Goal: Obtain resource: Download file/media

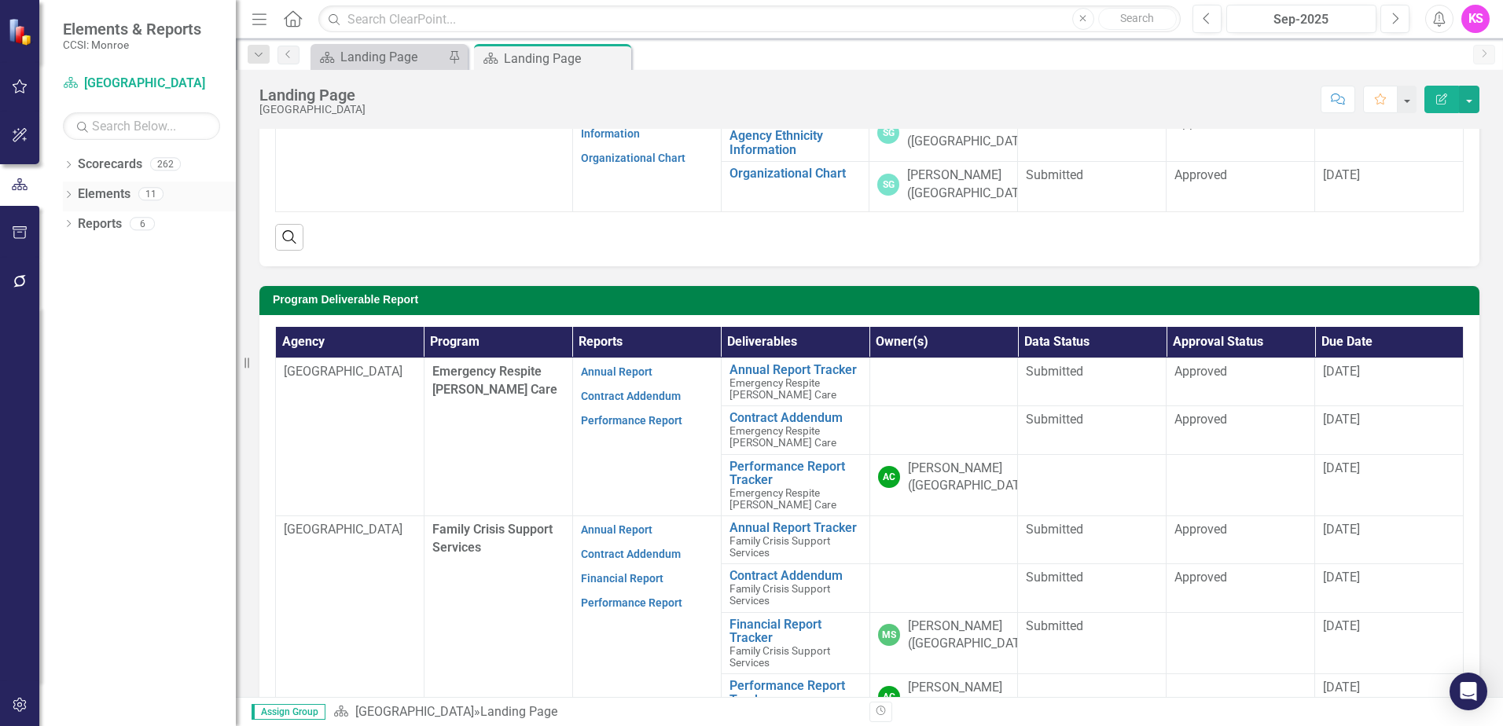
click at [68, 194] on icon "Dropdown" at bounding box center [68, 196] width 11 height 9
click at [71, 163] on icon "Dropdown" at bounding box center [68, 166] width 11 height 9
click at [79, 195] on icon "Dropdown" at bounding box center [77, 193] width 12 height 9
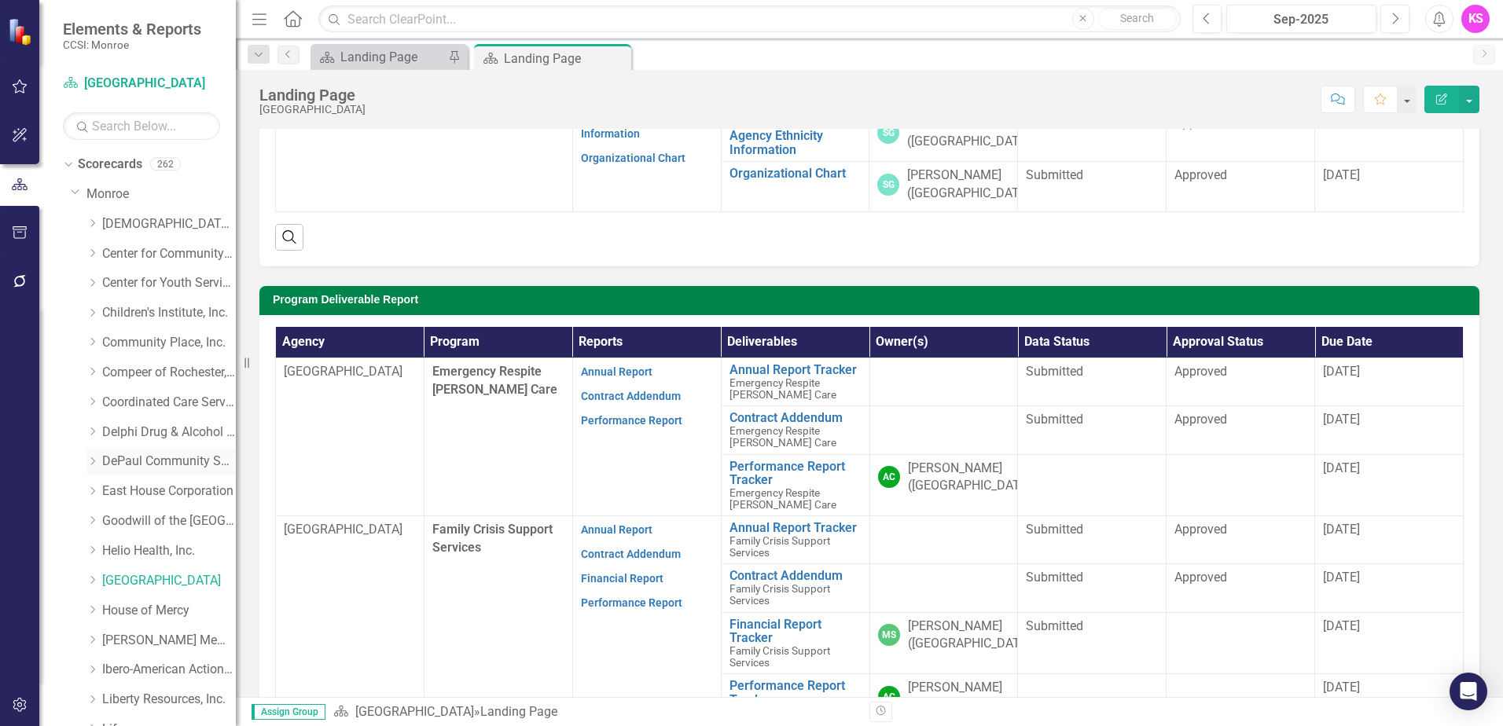
click at [94, 463] on icon "Dropdown" at bounding box center [92, 461] width 12 height 9
click at [170, 462] on link "DePaul Community Services, lnc." at bounding box center [169, 462] width 134 height 18
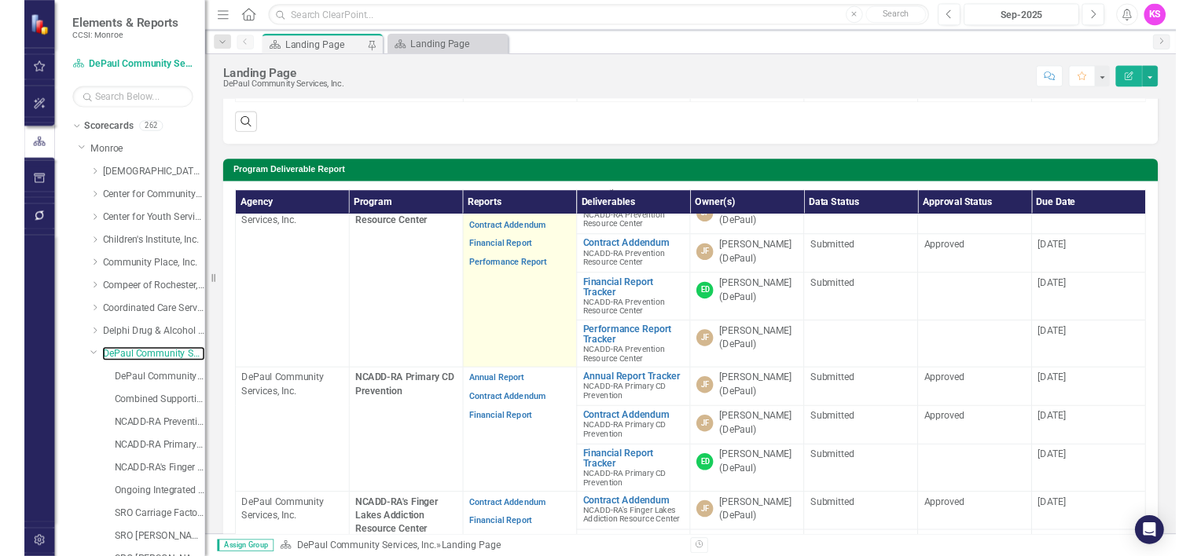
scroll to position [154, 0]
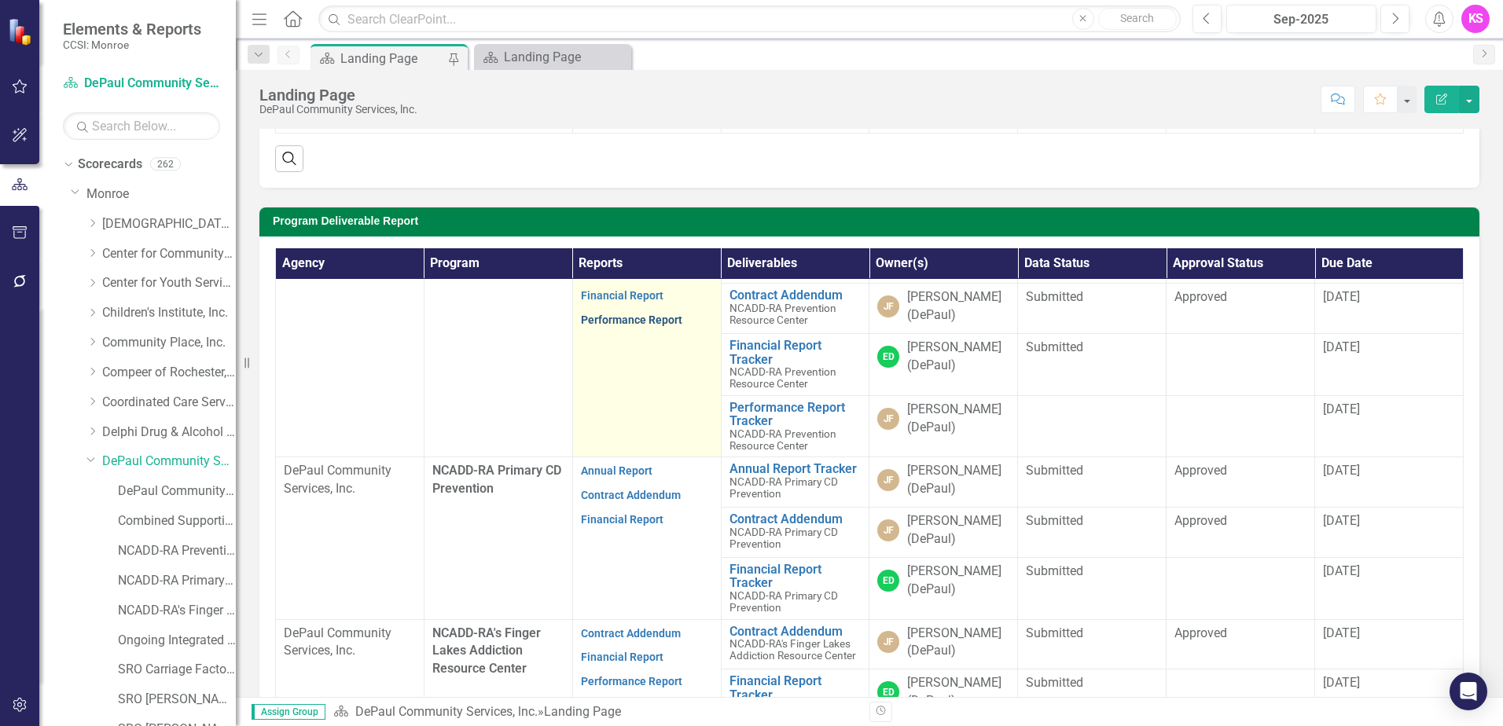
click at [629, 326] on link "Performance Report" at bounding box center [631, 320] width 101 height 13
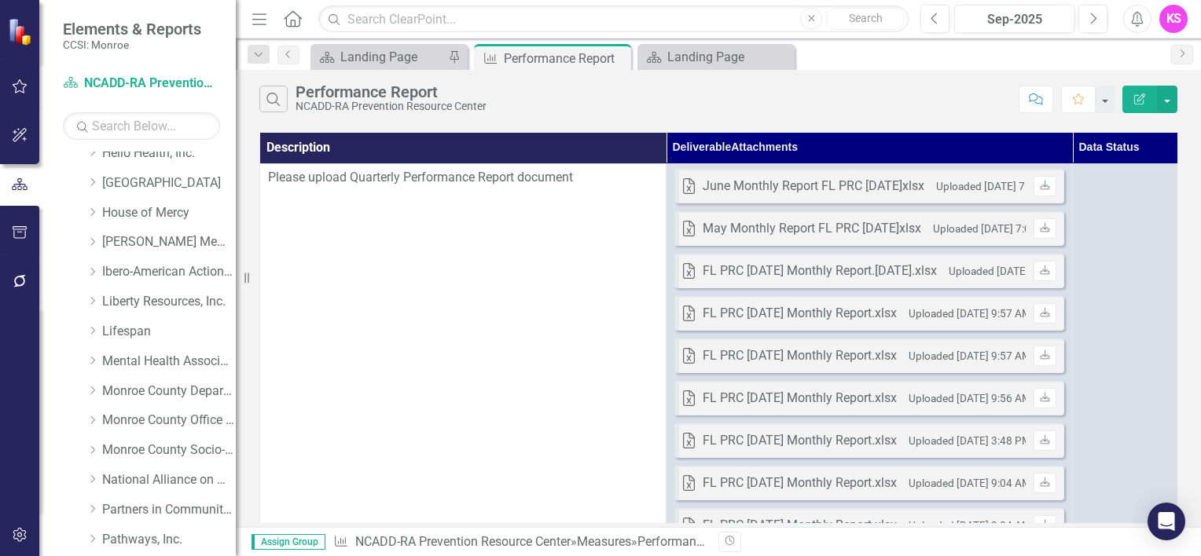
scroll to position [995, 0]
drag, startPoint x: 93, startPoint y: 325, endPoint x: 102, endPoint y: 325, distance: 9.5
click at [93, 325] on icon "Dropdown" at bounding box center [92, 328] width 12 height 9
click at [119, 327] on link "Lifespan" at bounding box center [169, 330] width 134 height 18
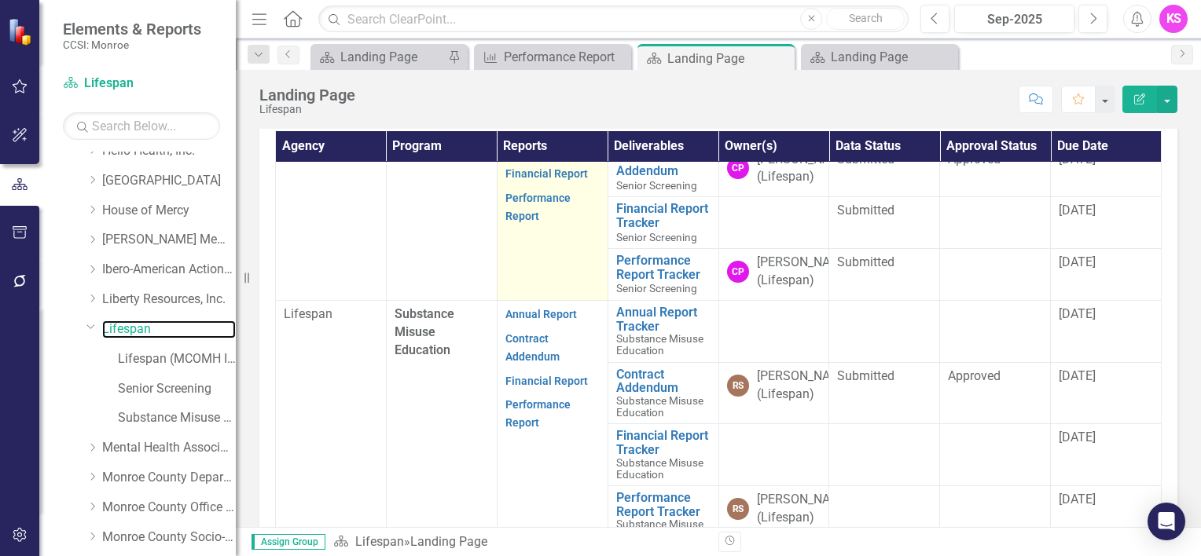
scroll to position [472, 0]
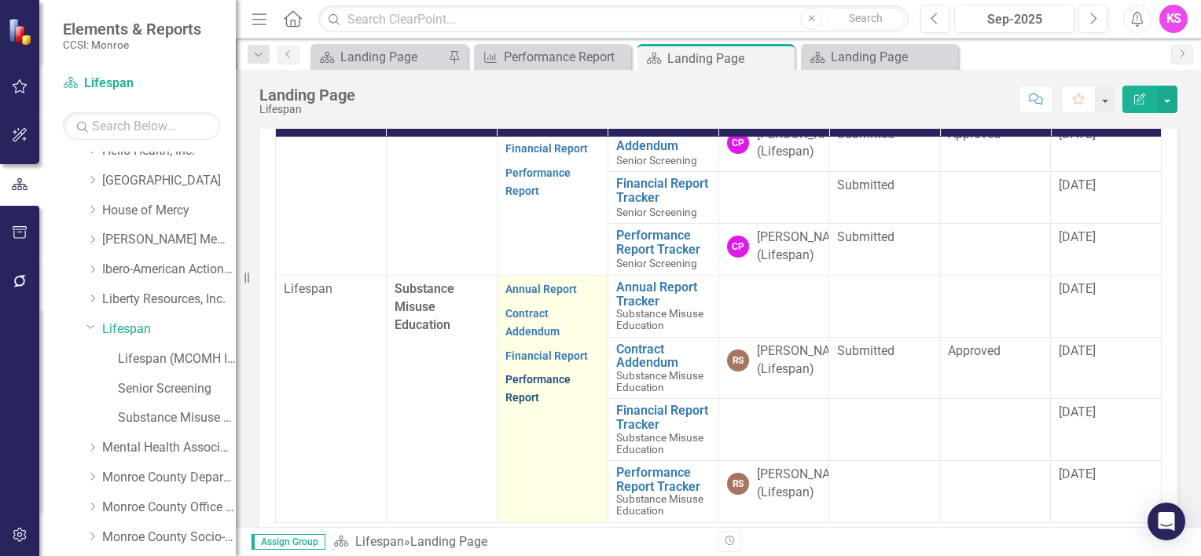
click at [517, 404] on link "Performance Report" at bounding box center [537, 388] width 65 height 31
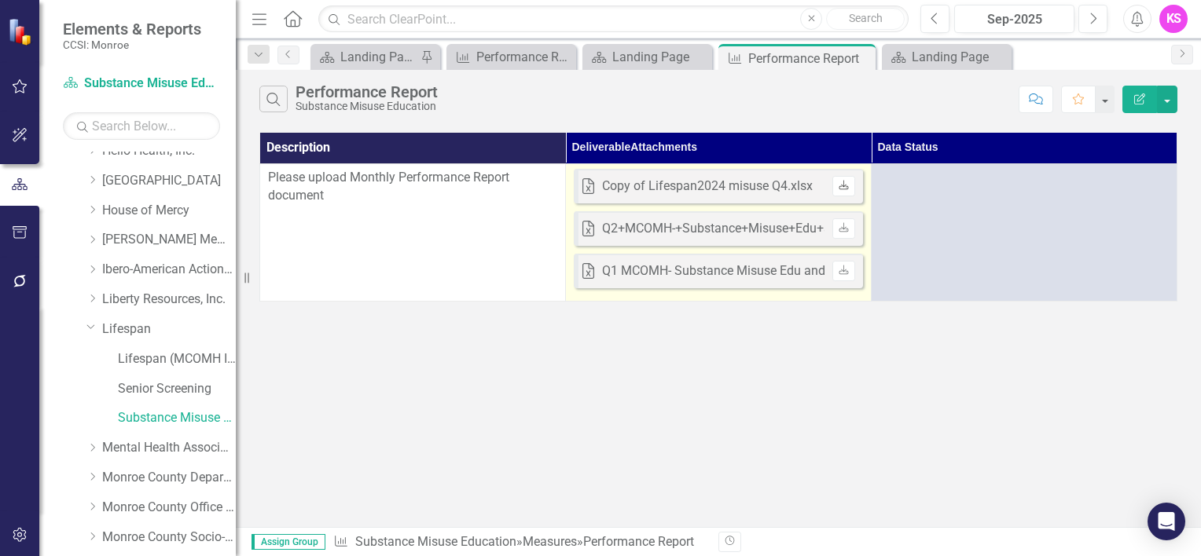
click at [842, 185] on icon "Download" at bounding box center [844, 186] width 12 height 9
